Goal: Task Accomplishment & Management: Complete application form

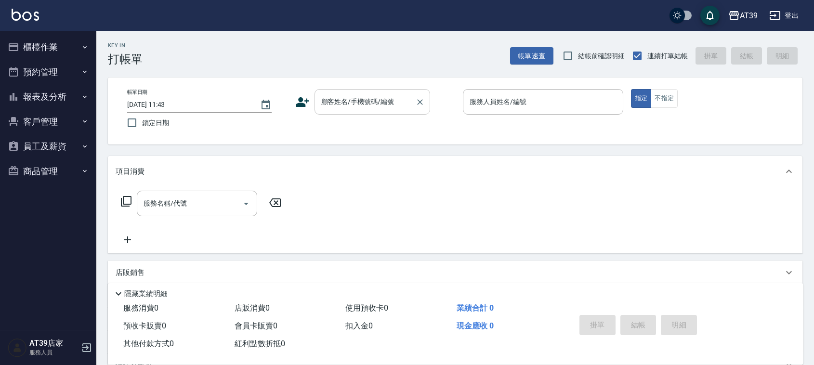
click at [379, 106] on input "顧客姓名/手機號碼/編號" at bounding box center [365, 101] width 92 height 17
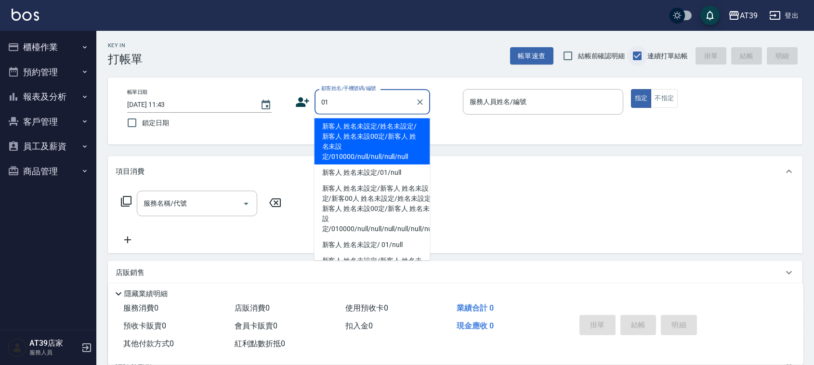
type input "新客人 姓名未設定/姓名未設定/新客人 姓名未設00定/新客人 姓名未設定/010000/null/null/null/null"
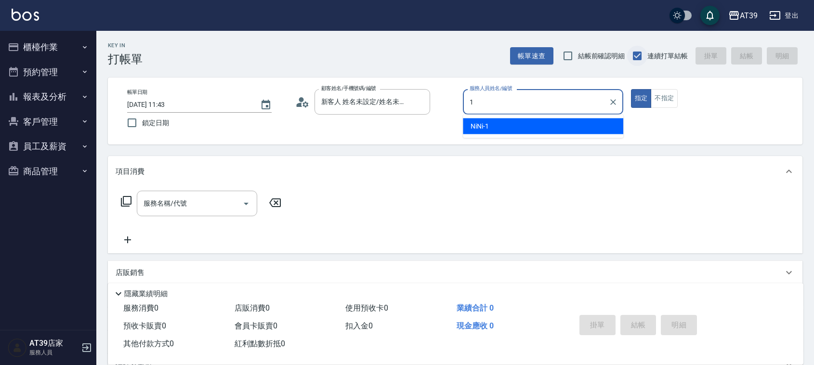
type input "NiNi-1"
type button "true"
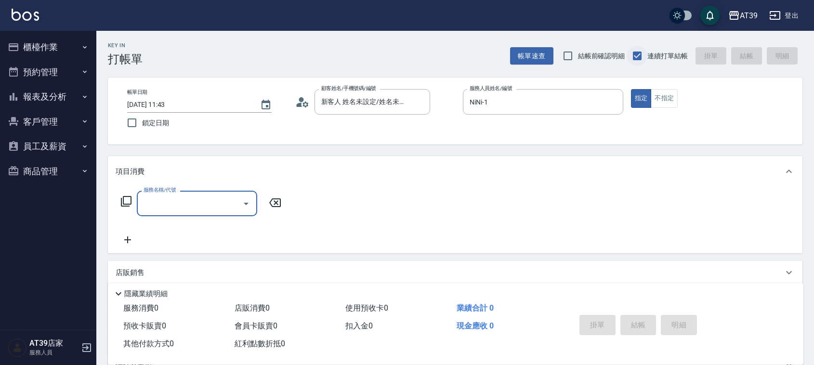
type input "新客人 姓名未設定/01/null"
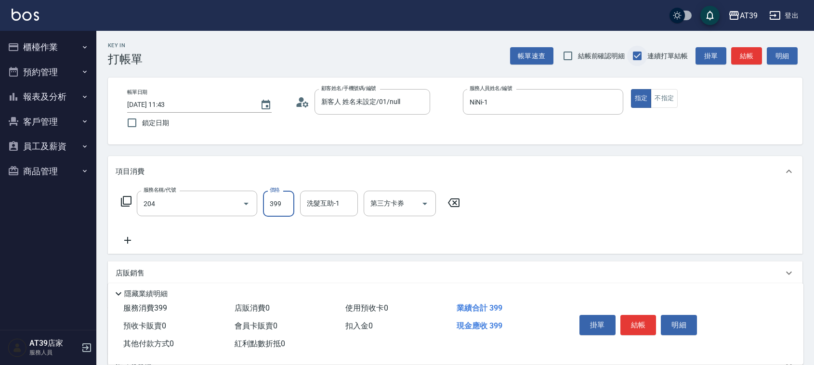
type input "A級洗+剪(204)"
type input "500"
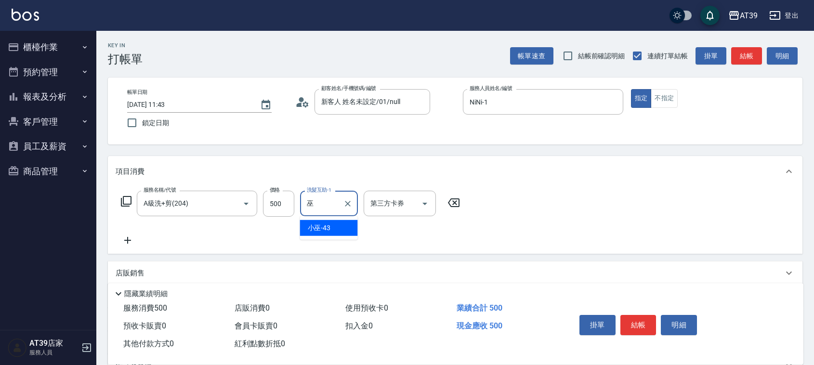
click at [340, 223] on div "小巫 -43" at bounding box center [329, 228] width 58 height 16
type input "小巫-43"
click at [130, 239] on icon at bounding box center [128, 241] width 24 height 12
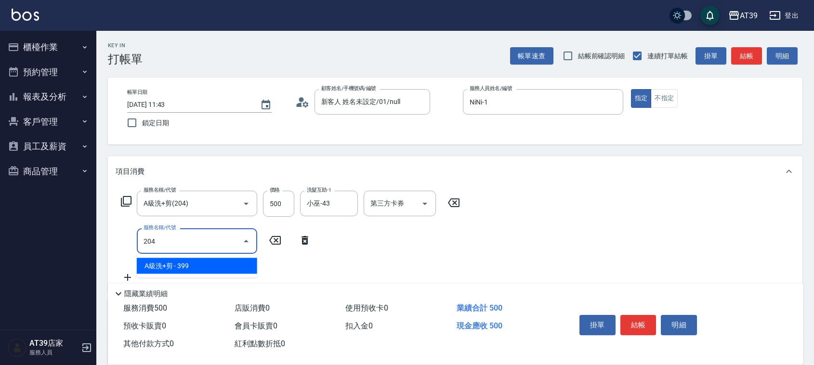
type input "A級洗+剪(204)"
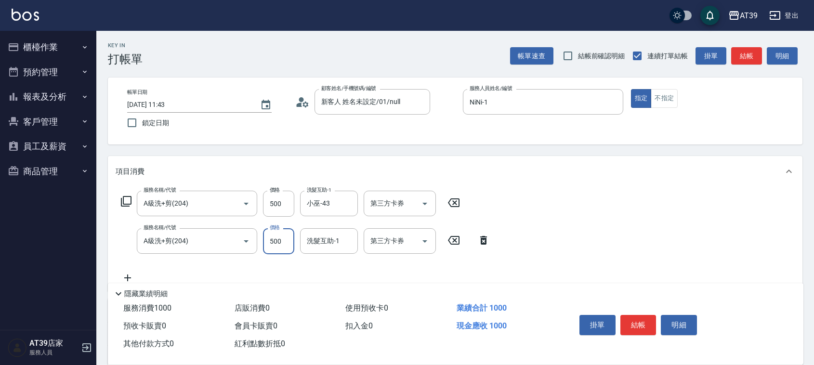
type input "500"
type input "小巫-43"
click at [751, 60] on button "結帳" at bounding box center [746, 56] width 31 height 18
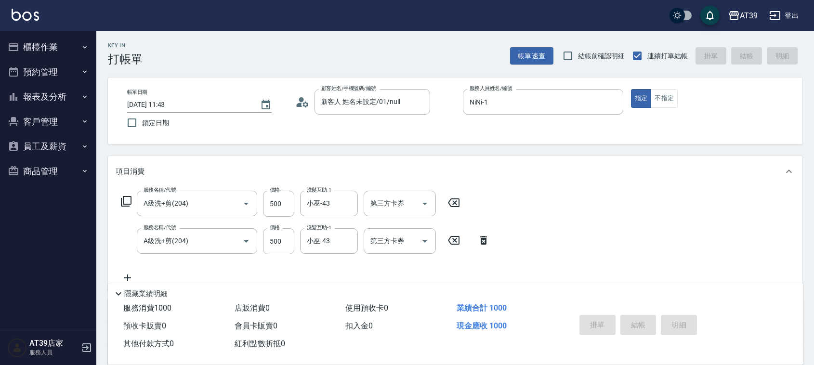
type input "[DATE] 13:12"
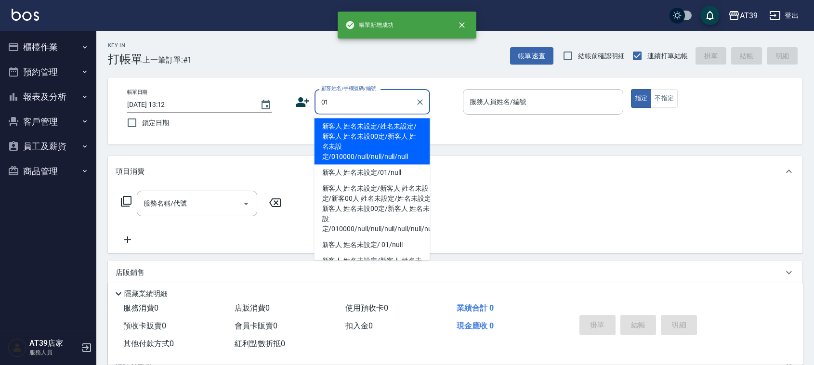
type input "新客人 姓名未設定/姓名未設定/新客人 姓名未設00定/新客人 姓名未設定/010000/null/null/null/null"
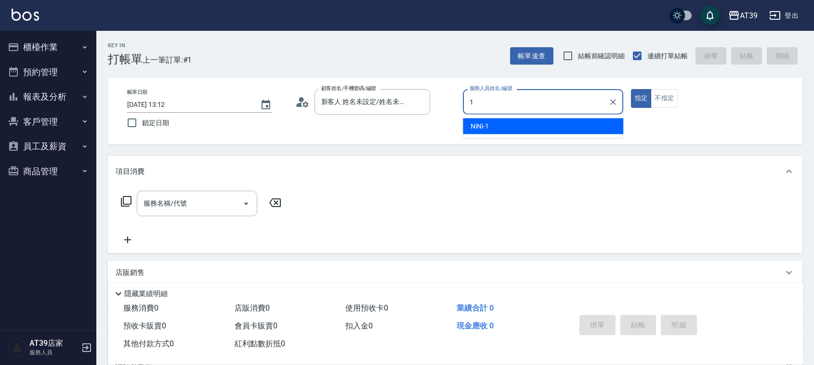
type input "NiNi-1"
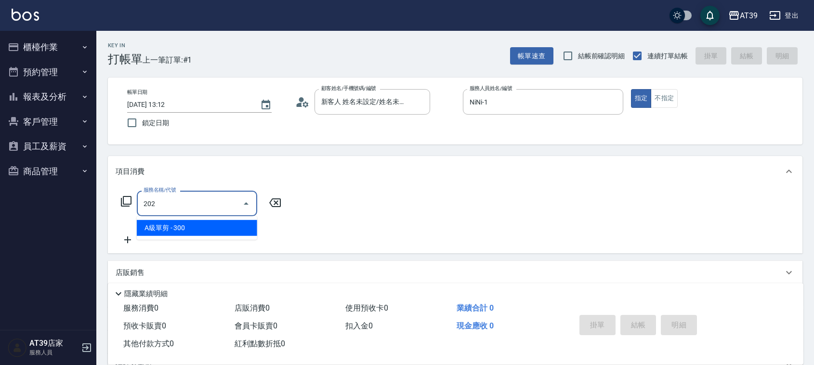
type input "A級單剪(202)"
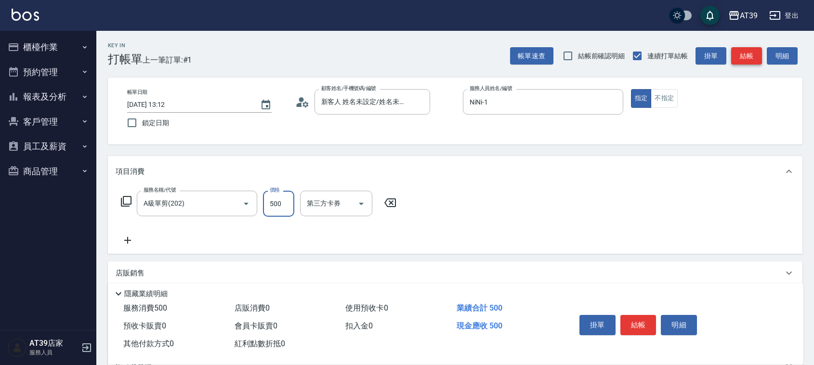
type input "500"
click at [740, 62] on button "結帳" at bounding box center [746, 56] width 31 height 18
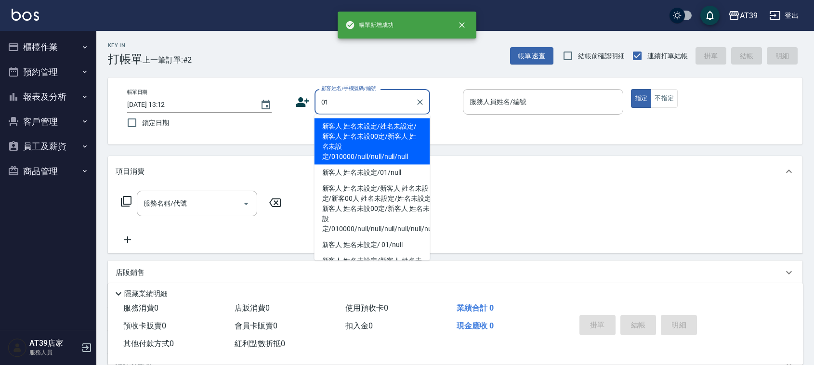
type input "新客人 姓名未設定/姓名未設定/新客人 姓名未設00定/新客人 姓名未設定/010000/null/null/null/null"
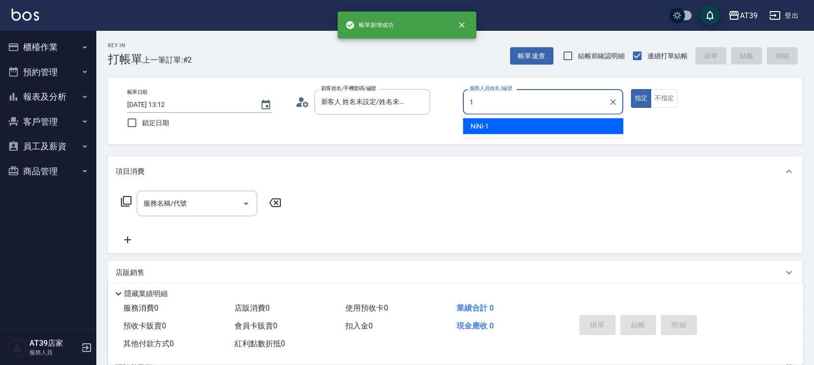
type input "NiNi-1"
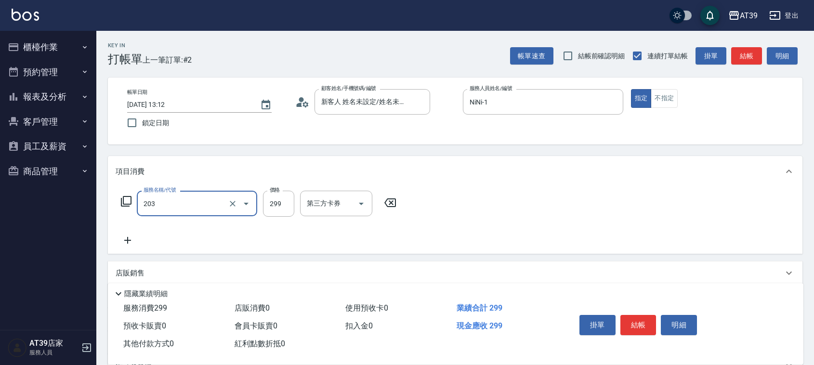
type input "B級洗+剪(203)"
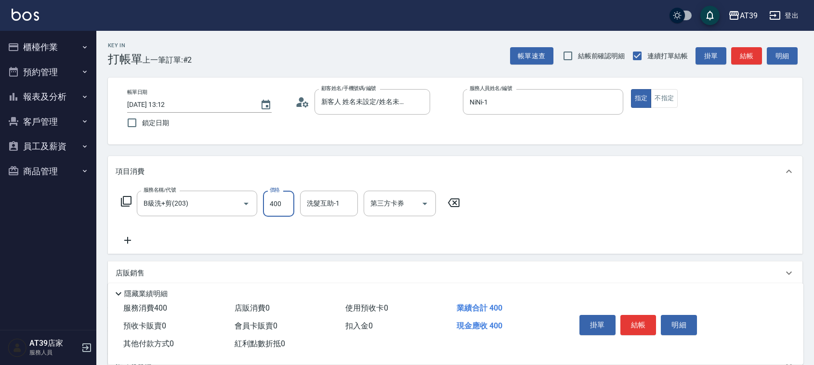
type input "400"
type input "小巫-43"
click at [663, 104] on button "不指定" at bounding box center [664, 98] width 27 height 19
click at [751, 53] on button "結帳" at bounding box center [746, 56] width 31 height 18
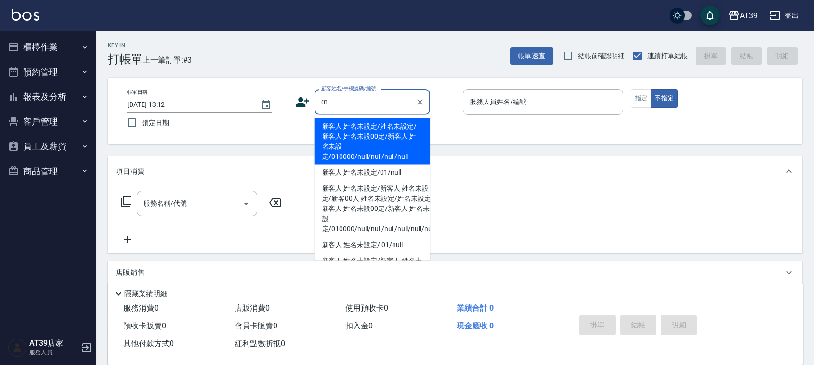
type input "新客人 姓名未設定/姓名未設定/新客人 姓名未設00定/新客人 姓名未設定/010000/null/null/null/null"
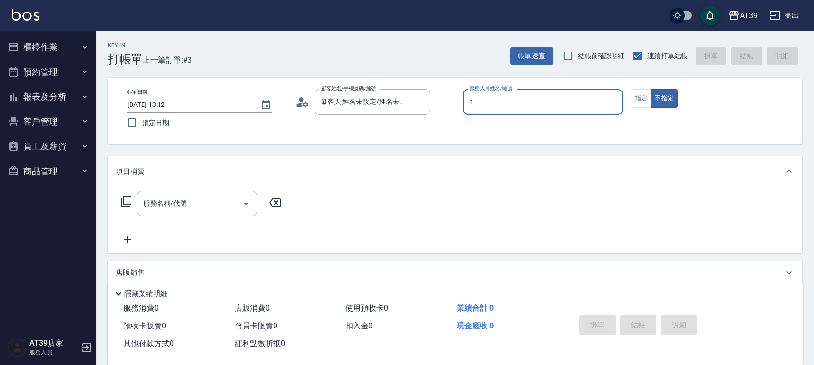
type input "NiNi-1"
type button "false"
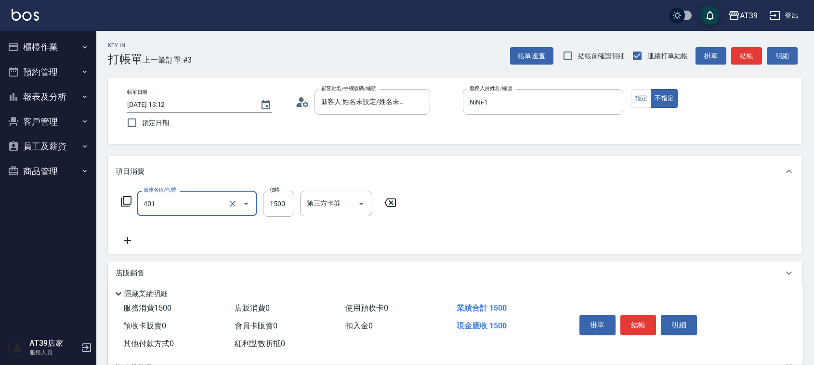
type input "基本染髮(401)"
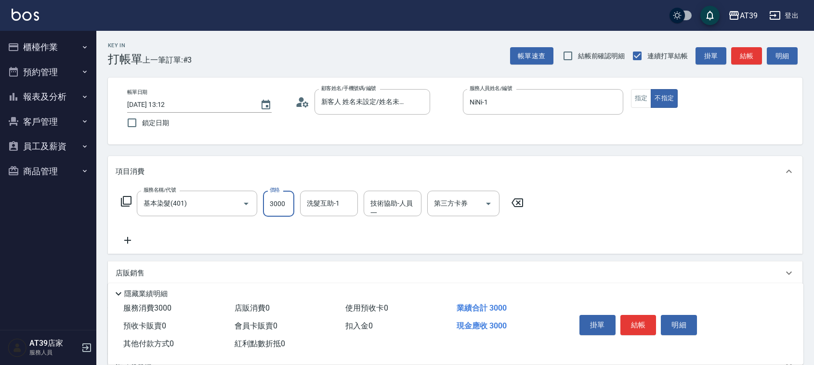
type input "3000"
type input "小巫-43"
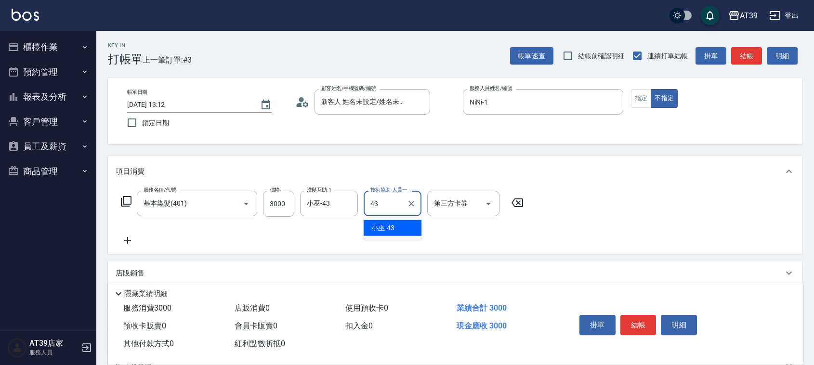
type input "小巫-43"
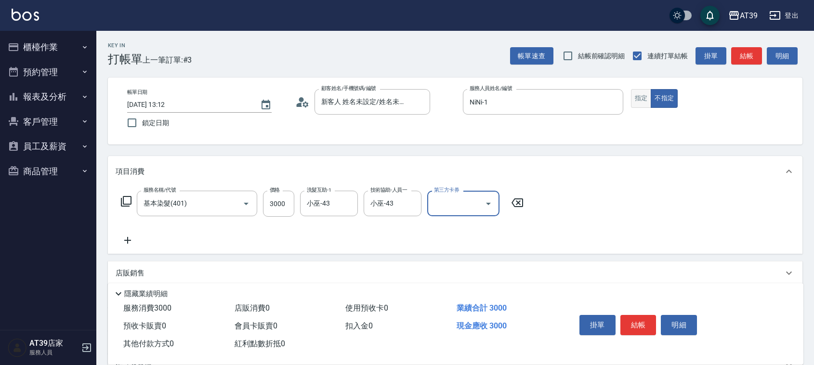
click at [646, 102] on button "指定" at bounding box center [641, 98] width 21 height 19
click at [743, 55] on button "結帳" at bounding box center [746, 56] width 31 height 18
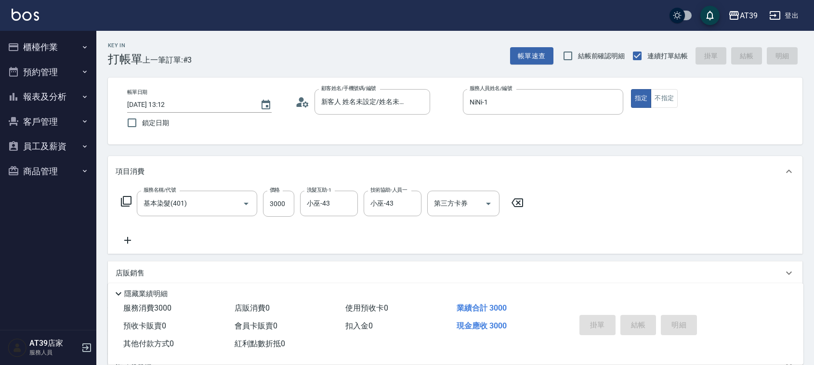
type input "[DATE] 13:13"
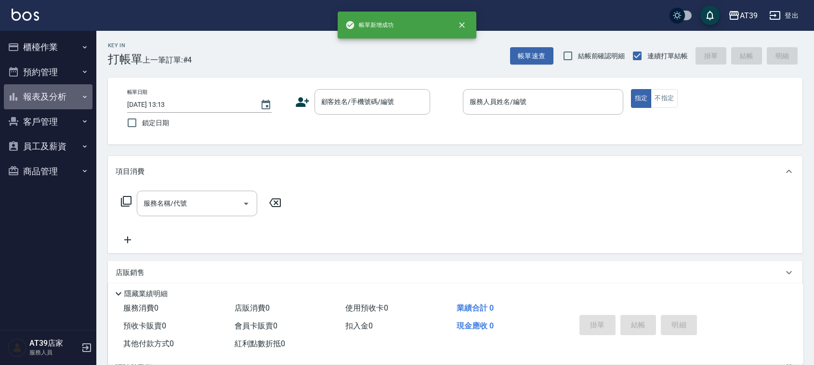
click at [52, 97] on button "報表及分析" at bounding box center [48, 96] width 89 height 25
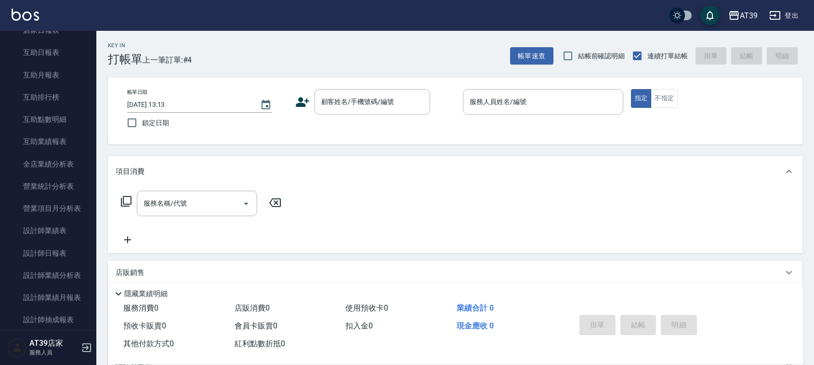
scroll to position [145, 0]
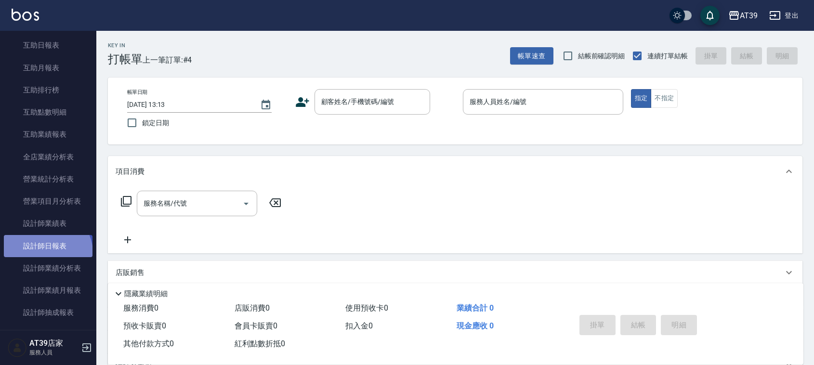
click at [46, 253] on link "設計師日報表" at bounding box center [48, 246] width 89 height 22
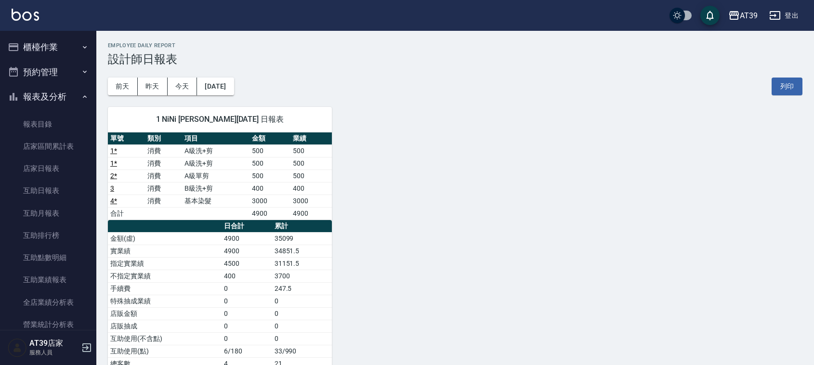
click at [39, 52] on button "櫃檯作業" at bounding box center [48, 47] width 89 height 25
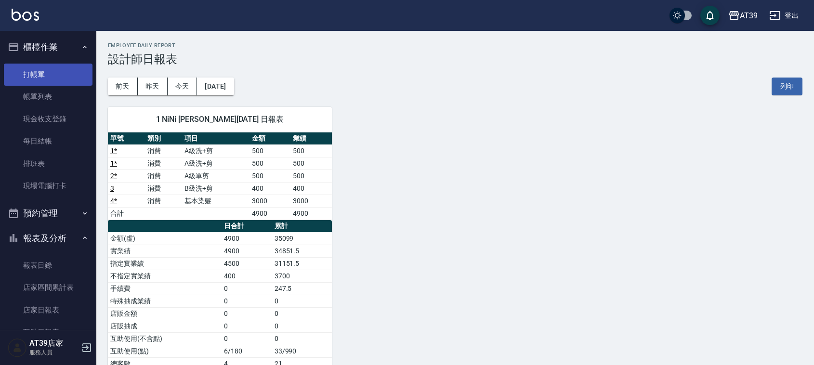
click at [47, 75] on link "打帳單" at bounding box center [48, 75] width 89 height 22
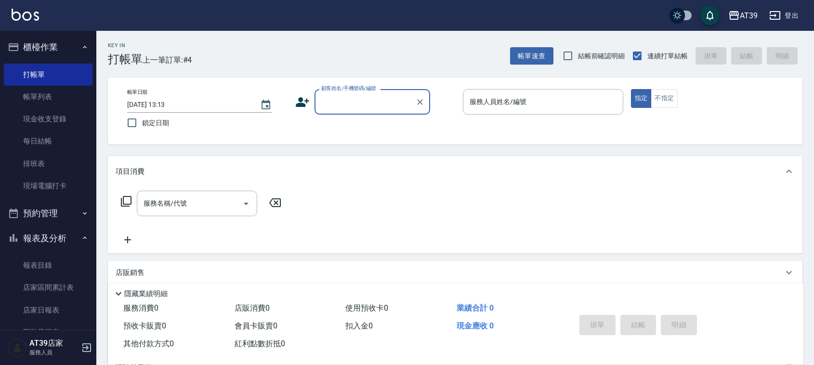
click at [802, 107] on div "Key In 打帳單 上一筆訂單:#4 帳單速查 結帳前確認明細 連續打單結帳 掛單 結帳 明細 帳單日期 [DATE] 13:13 鎖定日期 顧客姓名/手機…" at bounding box center [454, 250] width 717 height 438
click at [810, 94] on div "Key In 打帳單 上一筆訂單:#4 帳單速查 結帳前確認明細 連續打單結帳 掛單 結帳 明細 帳單日期 [DATE] 13:13 鎖定日期 顧客姓名/手機…" at bounding box center [454, 250] width 717 height 438
click at [360, 106] on input "顧客姓名/手機號碼/編號" at bounding box center [365, 101] width 92 height 17
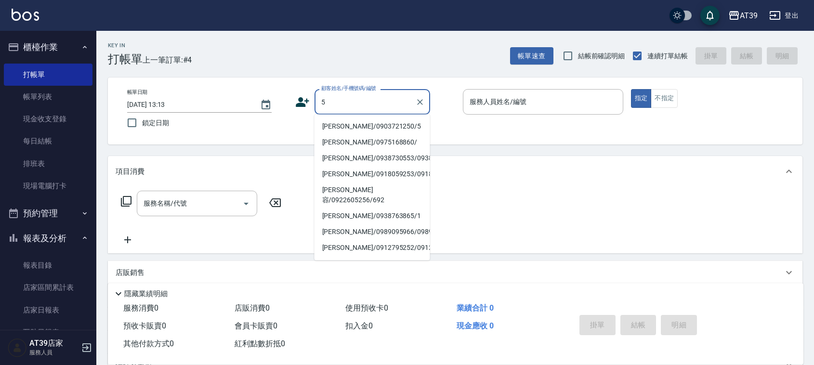
click at [387, 128] on li "[PERSON_NAME]/0903721250/5" at bounding box center [372, 126] width 116 height 16
type input "[PERSON_NAME]/0903721250/5"
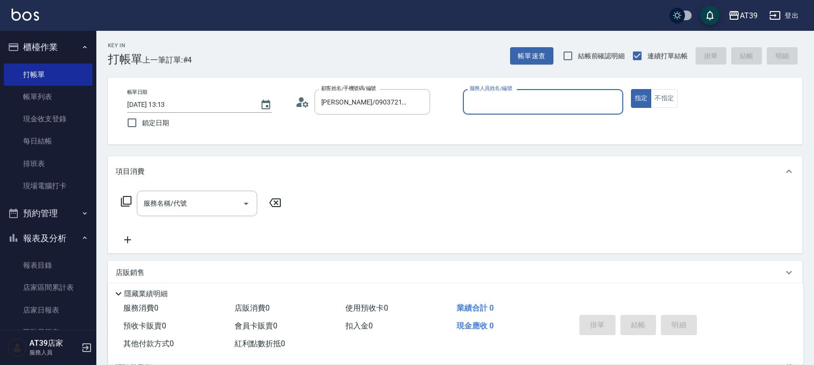
type input "愷爾-5"
click at [172, 192] on div "服務名稱/代號" at bounding box center [197, 204] width 120 height 26
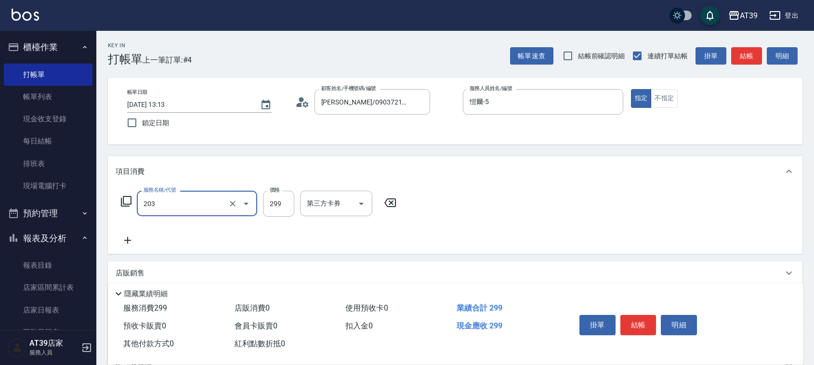
type input "B級洗+剪(203)"
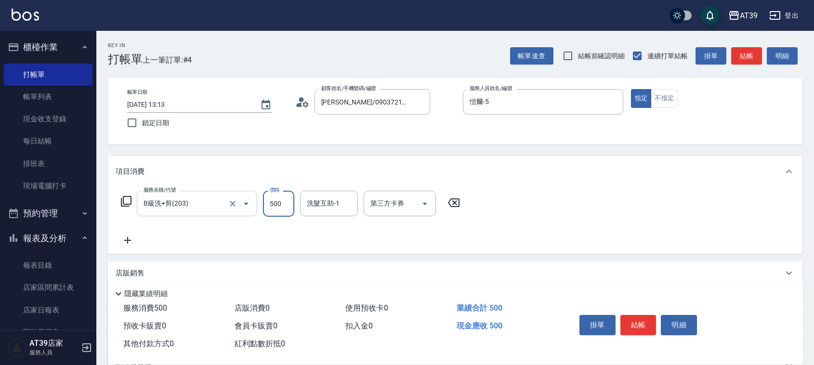
type input "500"
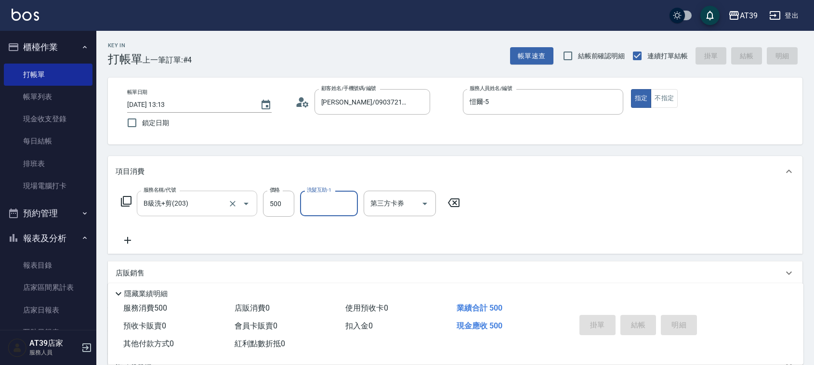
type input "[DATE] 13:48"
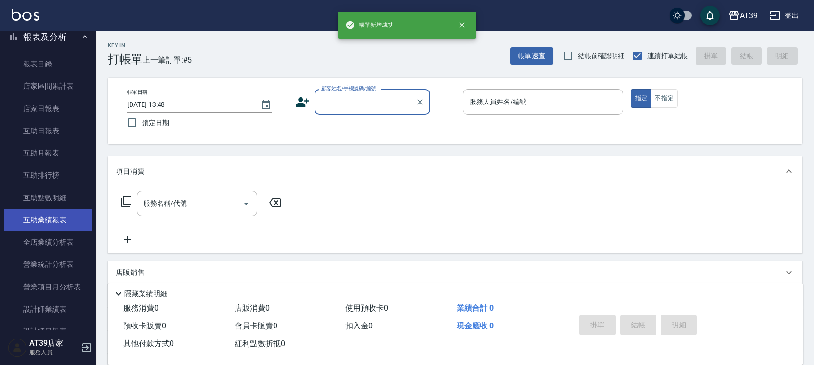
scroll to position [241, 0]
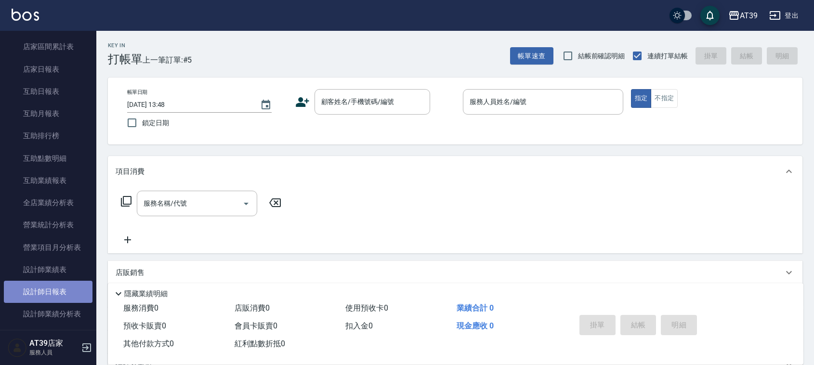
click at [68, 287] on link "設計師日報表" at bounding box center [48, 292] width 89 height 22
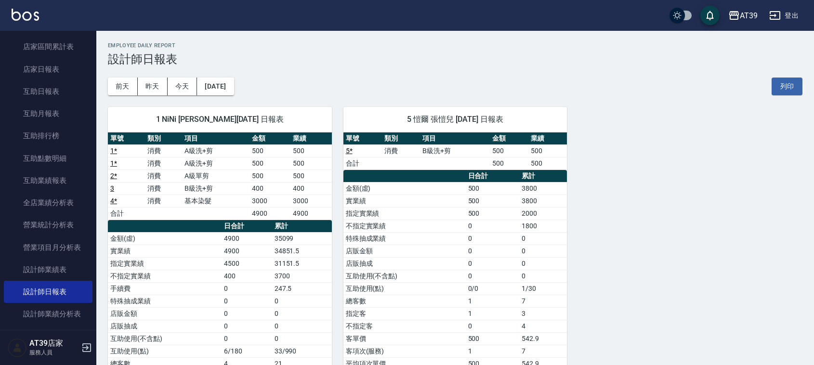
click at [20, 22] on link at bounding box center [25, 16] width 27 height 14
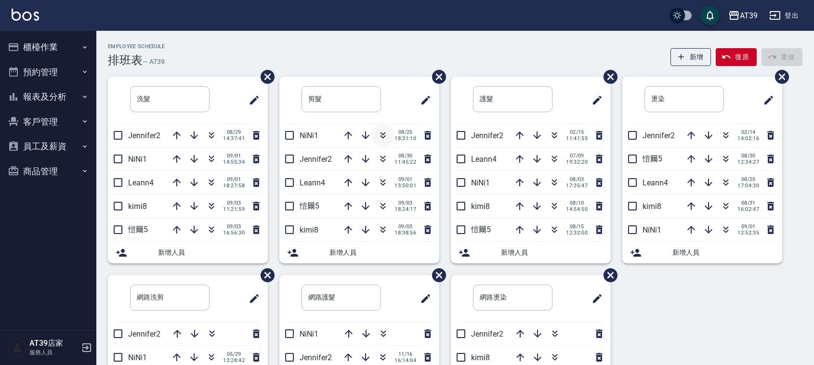
click at [382, 136] on icon "button" at bounding box center [383, 136] width 12 height 12
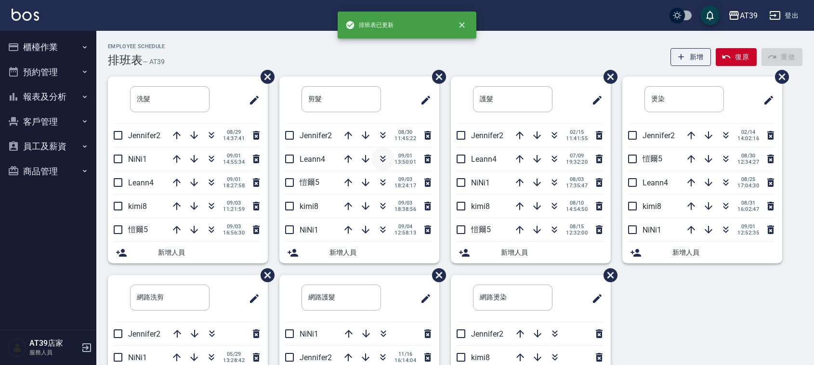
click at [383, 161] on icon "button" at bounding box center [382, 160] width 5 height 3
click at [370, 58] on div "Employee Schedule 排班表 — AT39 新增 復原 重做" at bounding box center [455, 55] width 694 height 24
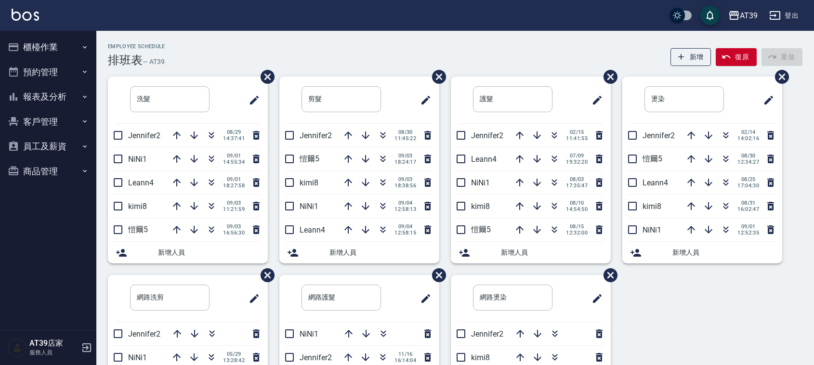
drag, startPoint x: 376, startPoint y: 63, endPoint x: 382, endPoint y: 70, distance: 9.3
